Goal: Navigation & Orientation: Find specific page/section

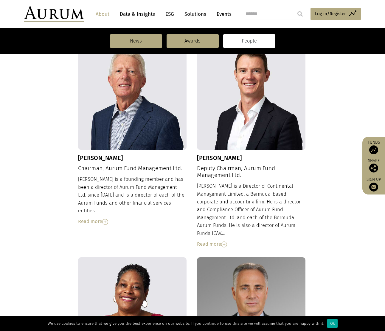
scroll to position [8, 0]
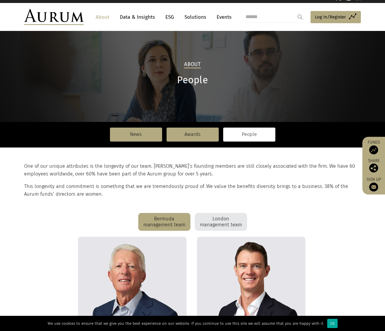
click at [138, 17] on link "Data & Insights" at bounding box center [137, 17] width 41 height 11
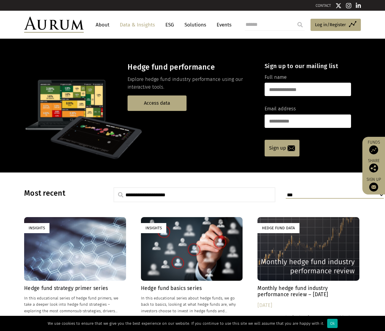
click at [189, 24] on link "Solutions" at bounding box center [195, 24] width 28 height 11
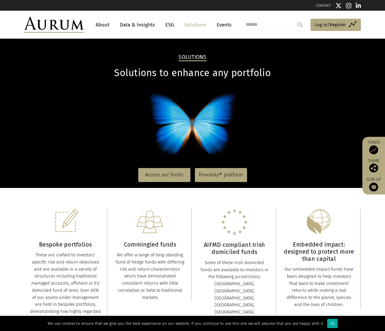
click at [97, 23] on link "About" at bounding box center [103, 24] width 20 height 11
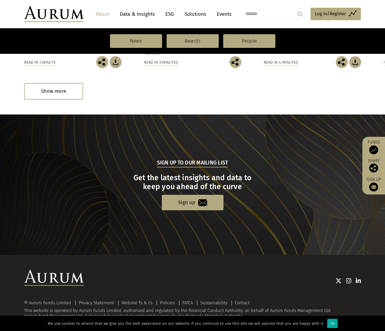
scroll to position [557, 0]
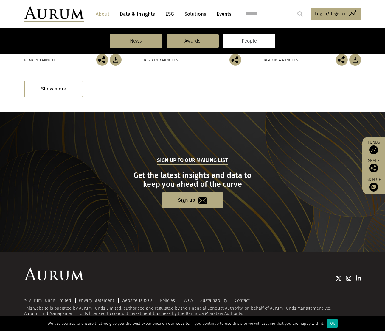
click at [242, 39] on link "People" at bounding box center [249, 41] width 52 height 14
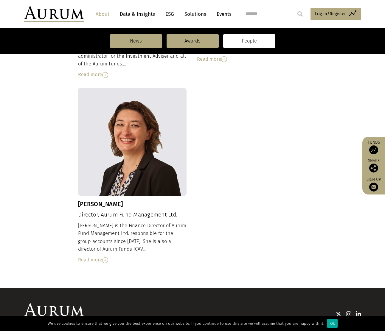
scroll to position [586, 0]
